Goal: Navigation & Orientation: Find specific page/section

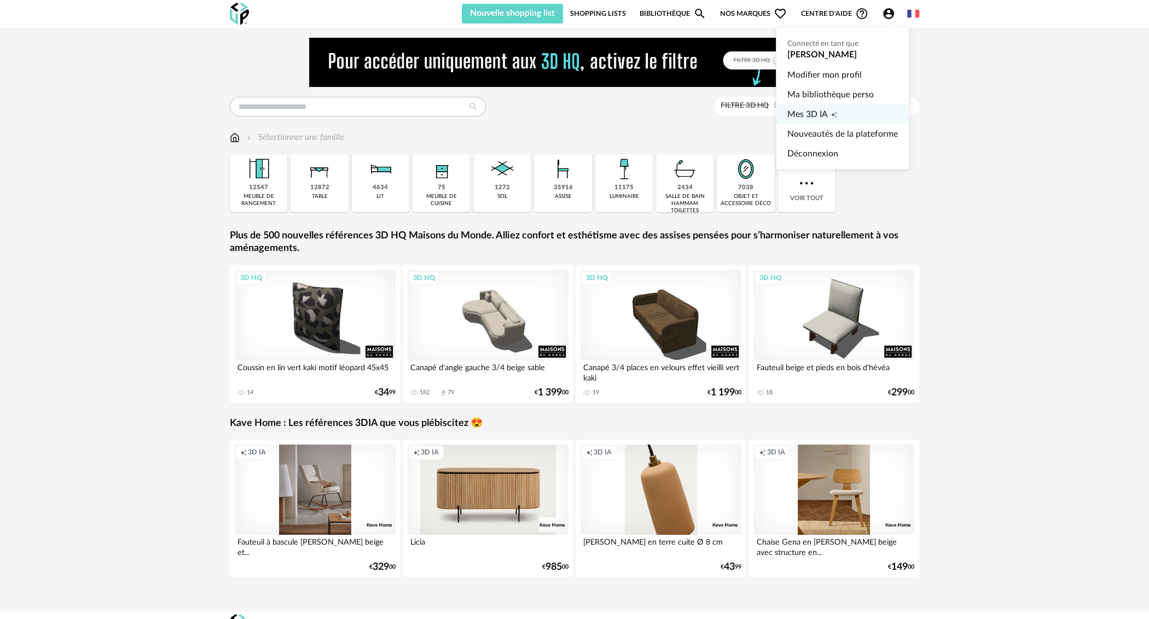
click at [817, 115] on span "Mes 3D IA" at bounding box center [807, 114] width 40 height 20
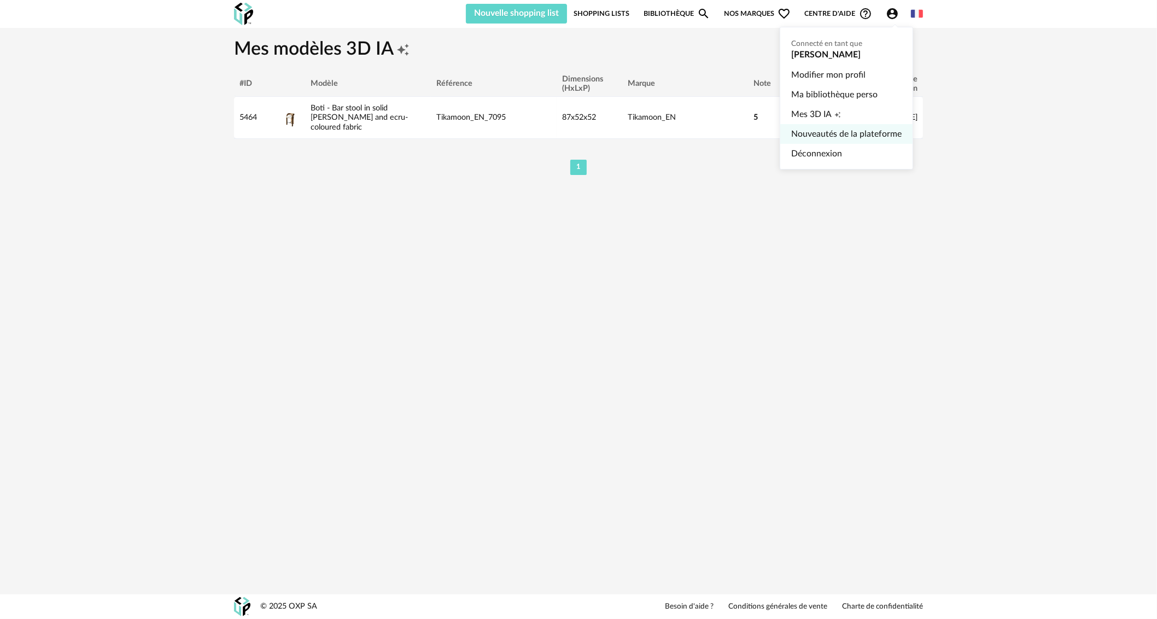
click at [846, 132] on link "Nouveautés de la plateforme" at bounding box center [846, 134] width 110 height 20
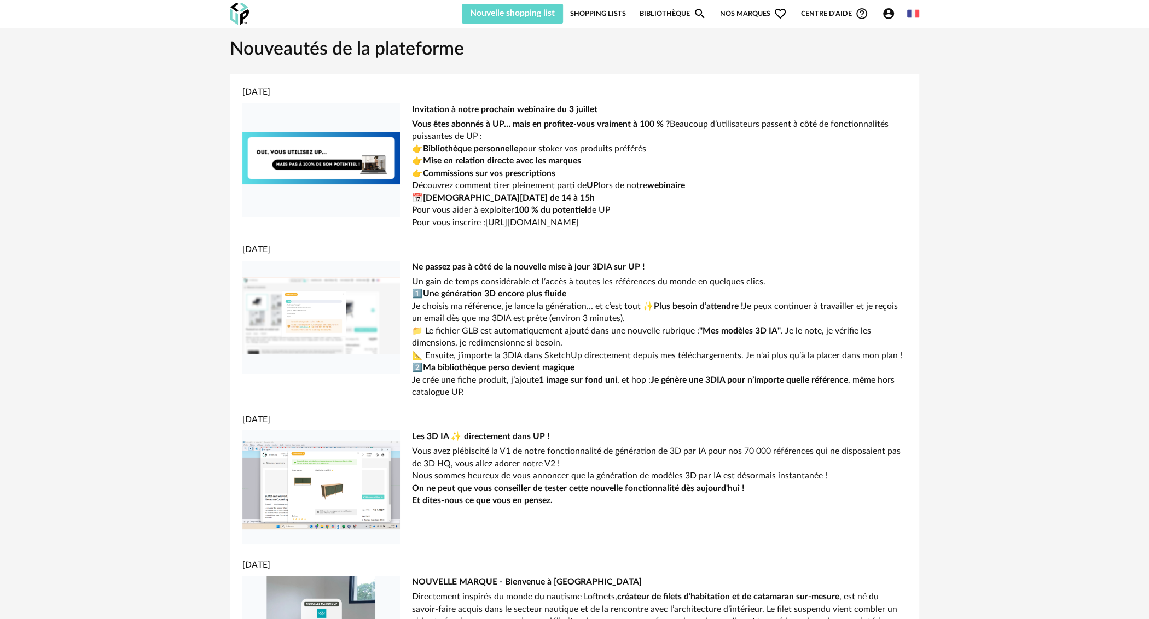
click at [320, 328] on img at bounding box center [321, 315] width 158 height 109
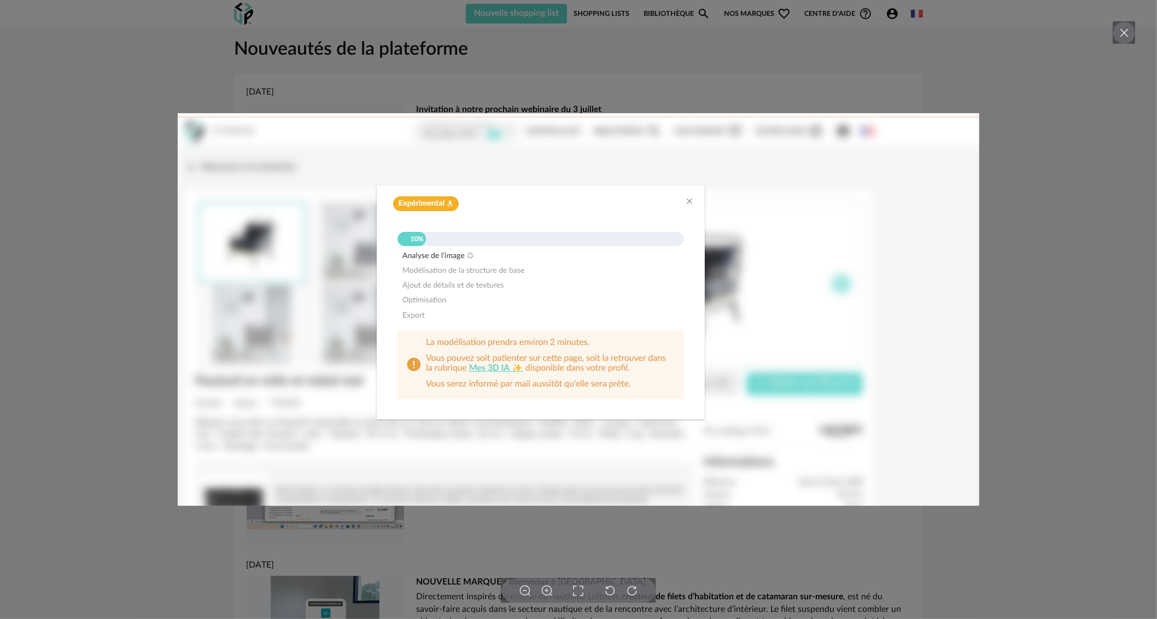
click at [686, 201] on img at bounding box center [579, 309] width 802 height 393
click at [687, 197] on img at bounding box center [579, 309] width 802 height 393
click at [1118, 36] on icon at bounding box center [1124, 32] width 13 height 13
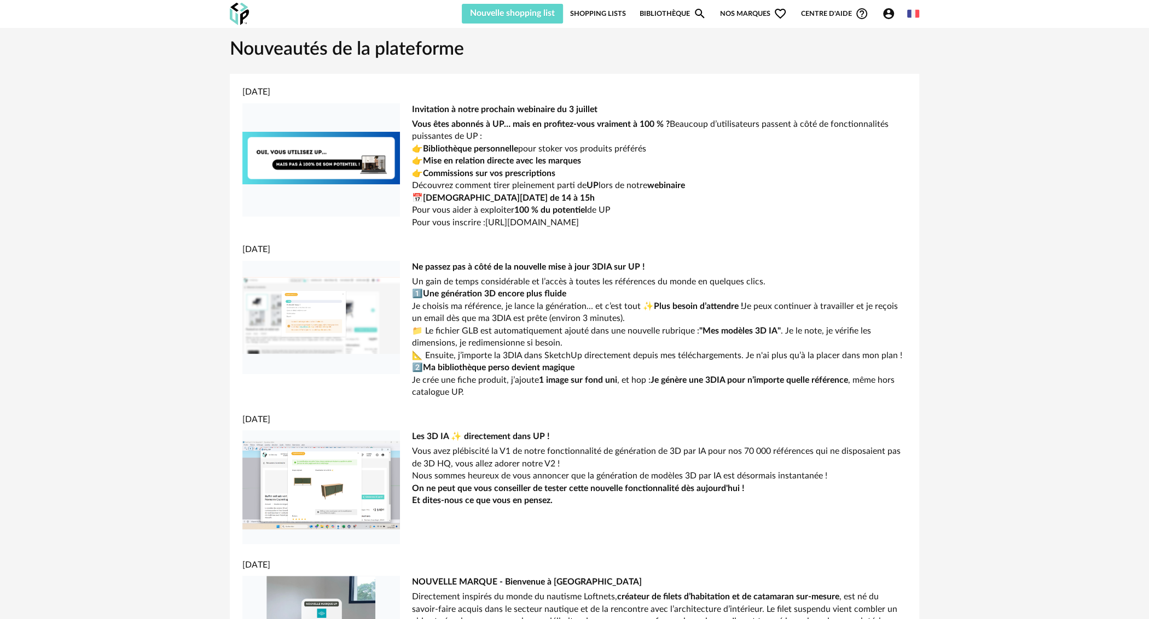
click at [859, 14] on icon "Help Circle Outline icon" at bounding box center [861, 13] width 13 height 13
click at [837, 57] on link "Lire la FAQ" at bounding box center [826, 57] width 80 height 20
click at [679, 12] on link "Bibliothèque Magnify icon" at bounding box center [672, 14] width 67 height 20
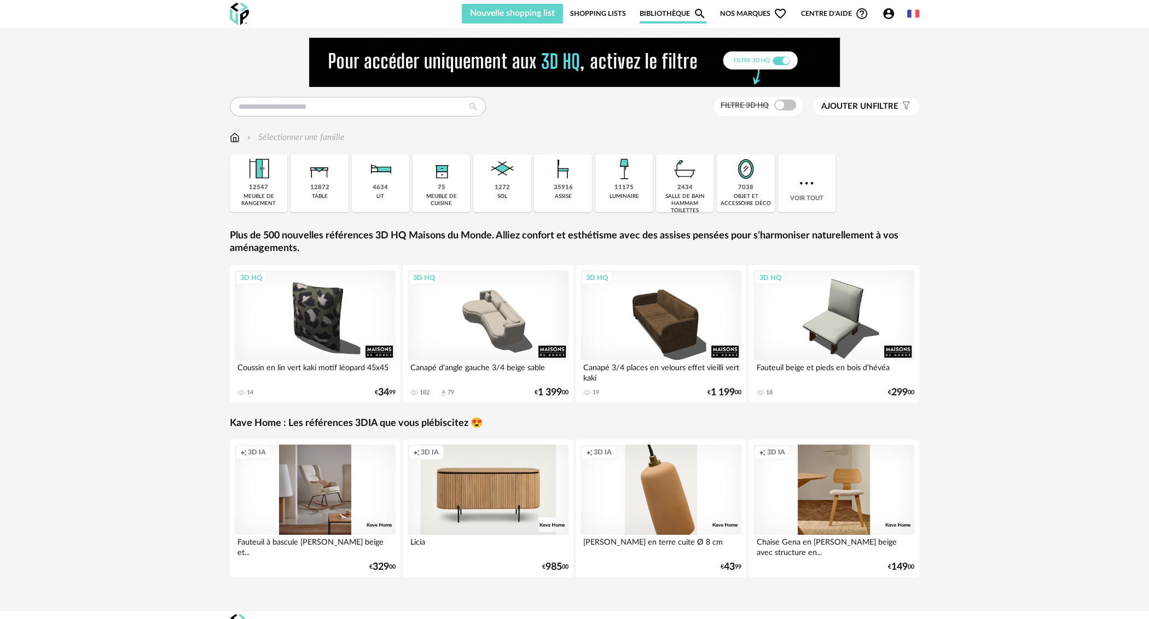
click at [578, 9] on link "Shopping Lists" at bounding box center [597, 14] width 56 height 20
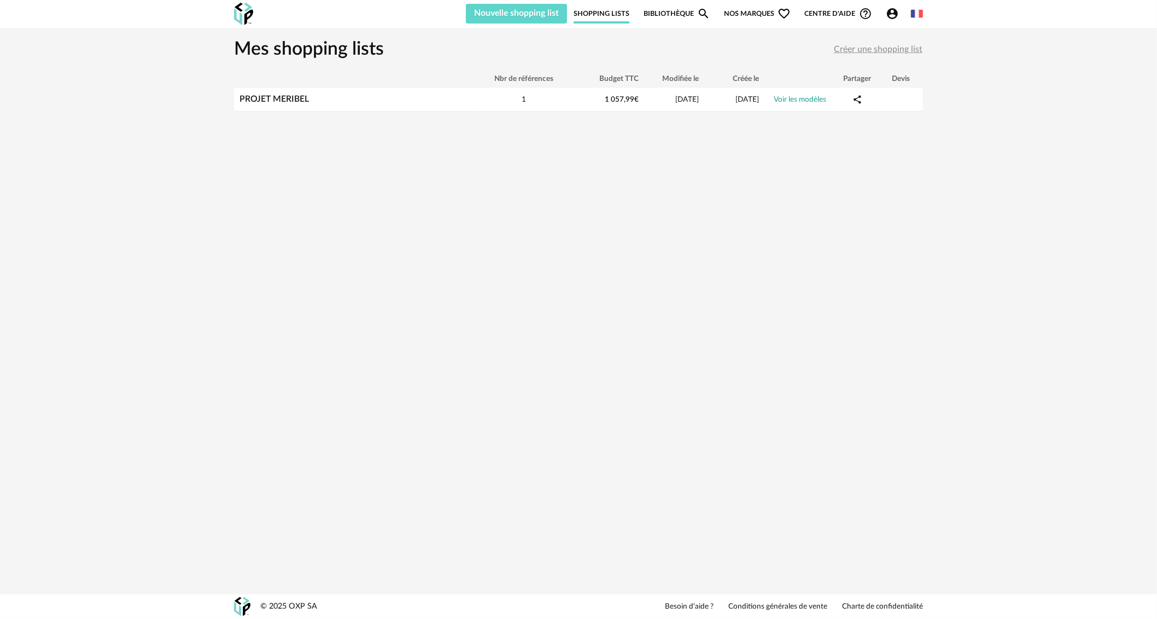
click at [758, 7] on span "Nos marques Heart Outline icon" at bounding box center [757, 14] width 67 height 20
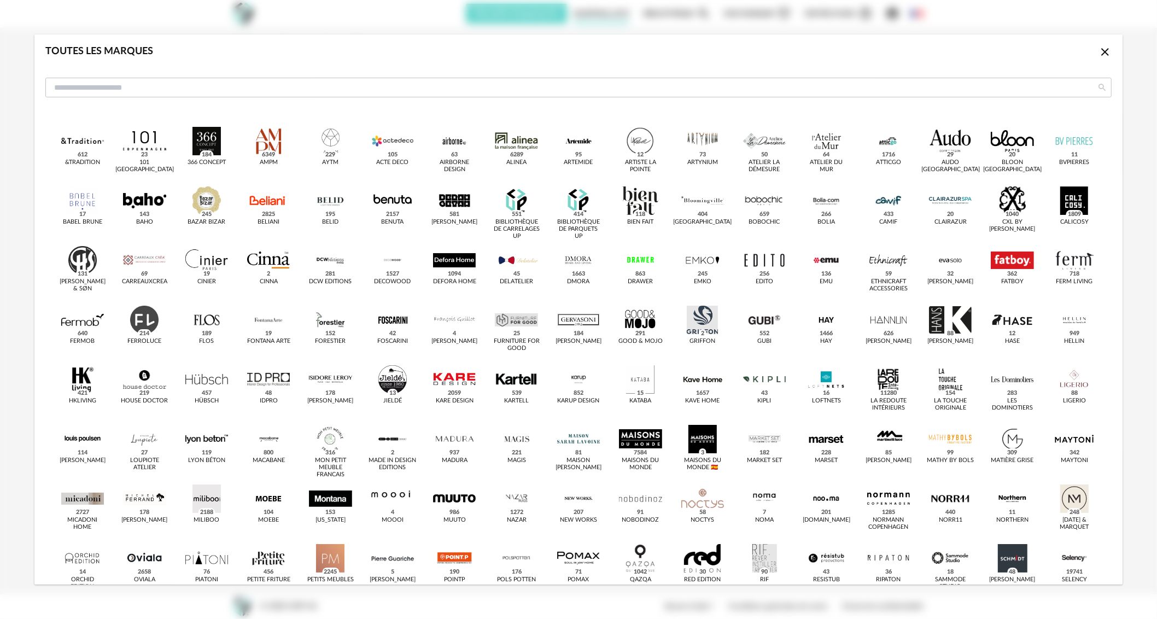
click at [1101, 52] on icon "Close icon" at bounding box center [1105, 52] width 8 height 8
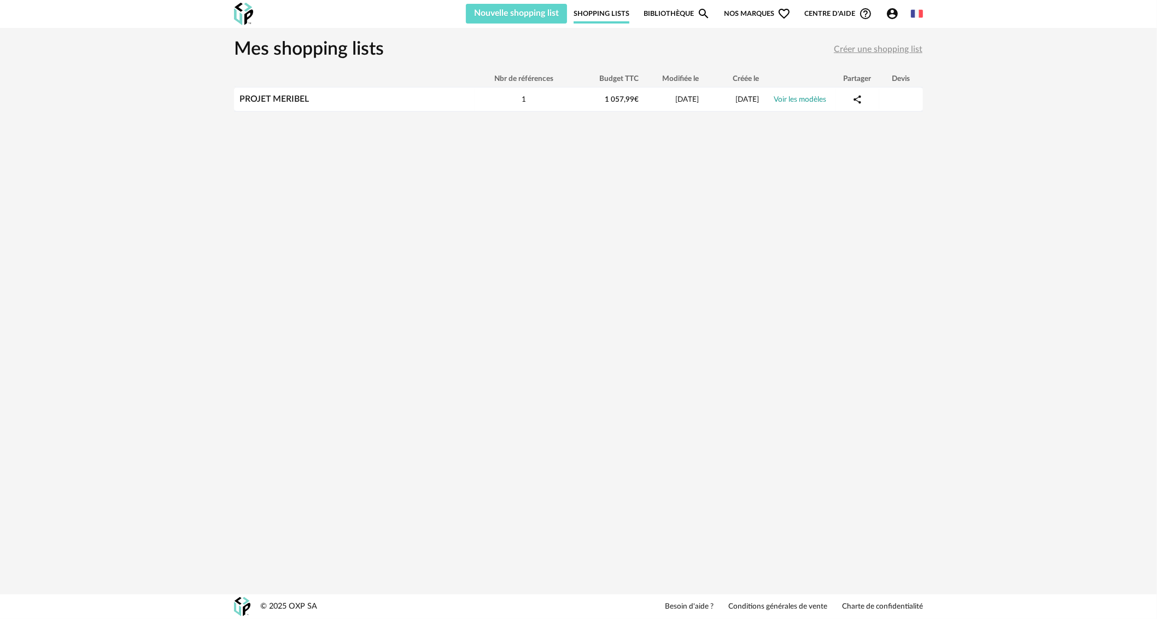
click at [907, 170] on div "Nouvelle shopping list Mettre à jour ma Shopping List Refresh icon Shopping Lis…" at bounding box center [578, 309] width 1157 height 619
